Goal: Find specific page/section: Find specific page/section

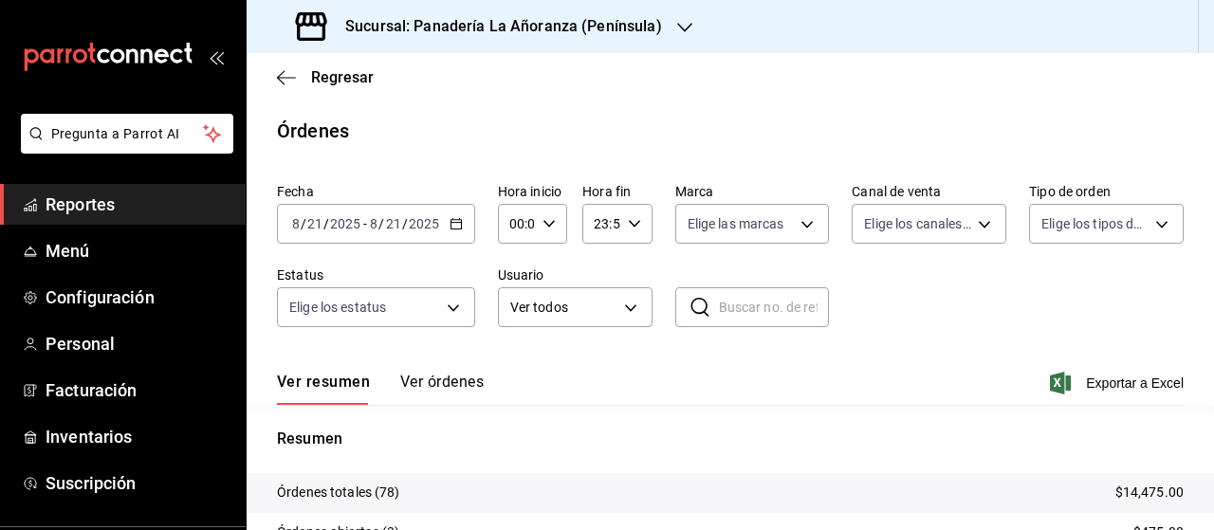
click at [91, 194] on span "Reportes" at bounding box center [138, 205] width 185 height 26
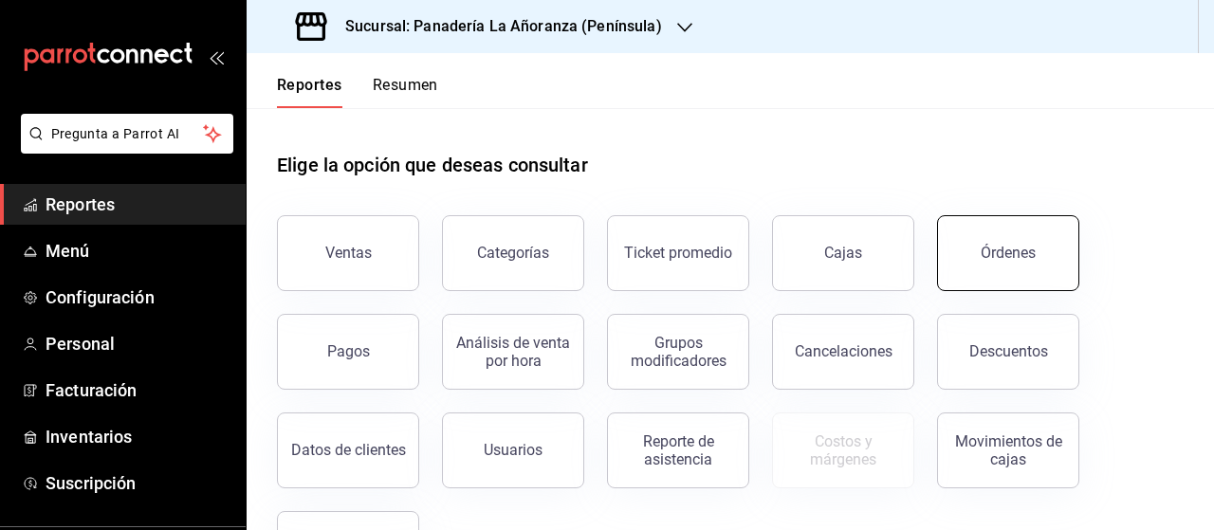
click at [966, 249] on button "Órdenes" at bounding box center [1008, 253] width 142 height 76
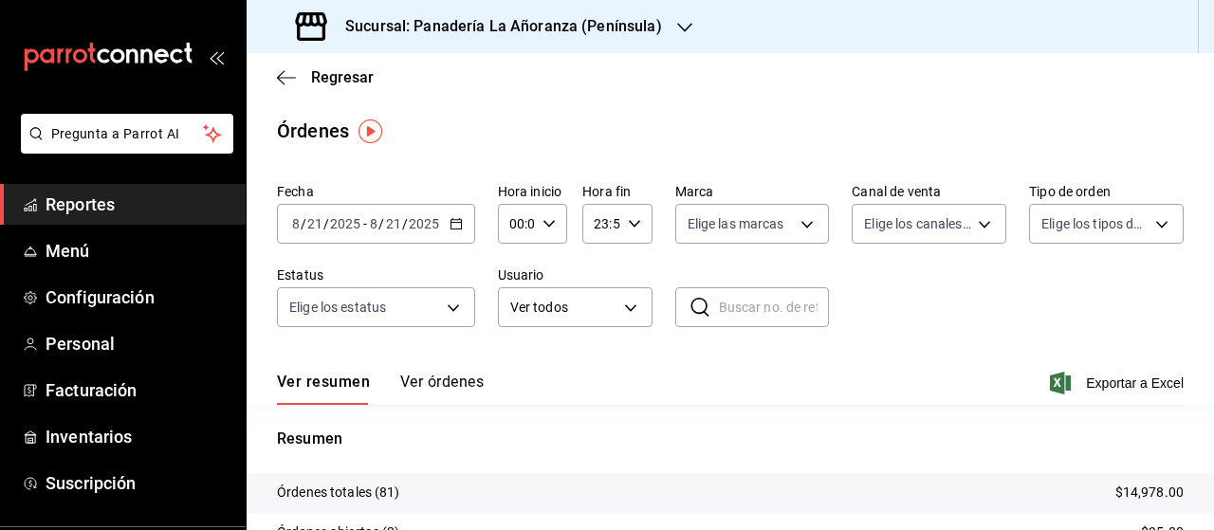
click at [677, 29] on icon "button" at bounding box center [684, 27] width 15 height 15
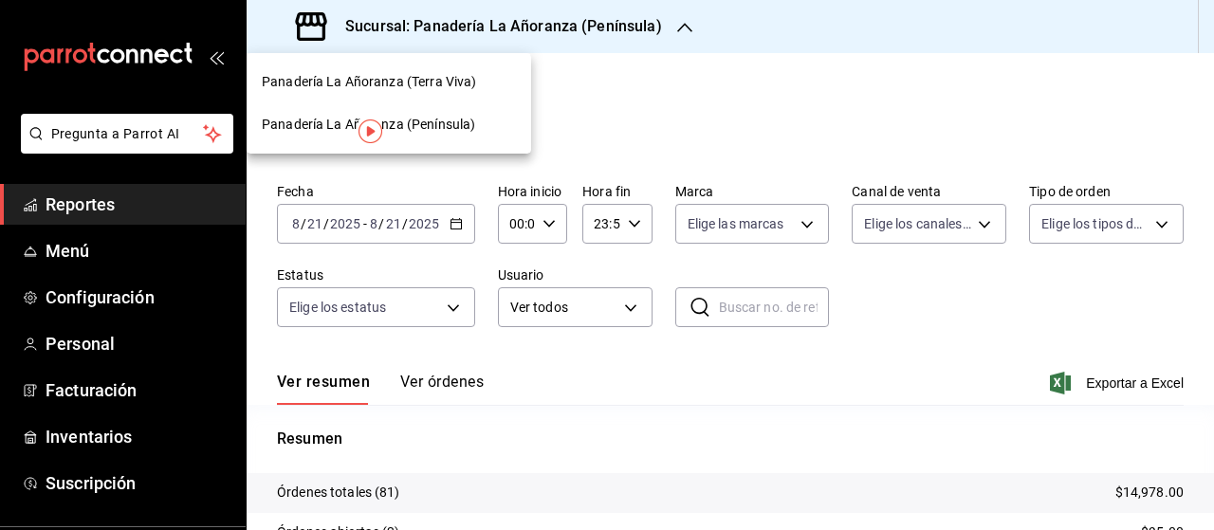
click at [450, 86] on span "Panadería La Añoranza (Terra Viva)" at bounding box center [369, 82] width 214 height 20
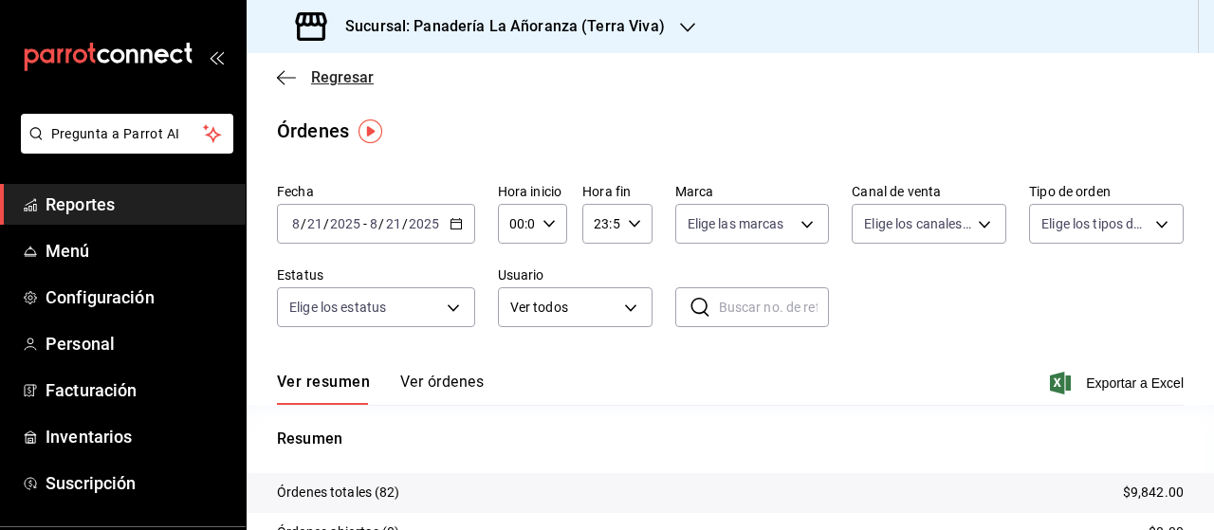
click at [281, 81] on icon "button" at bounding box center [281, 77] width 8 height 14
